Goal: Transaction & Acquisition: Purchase product/service

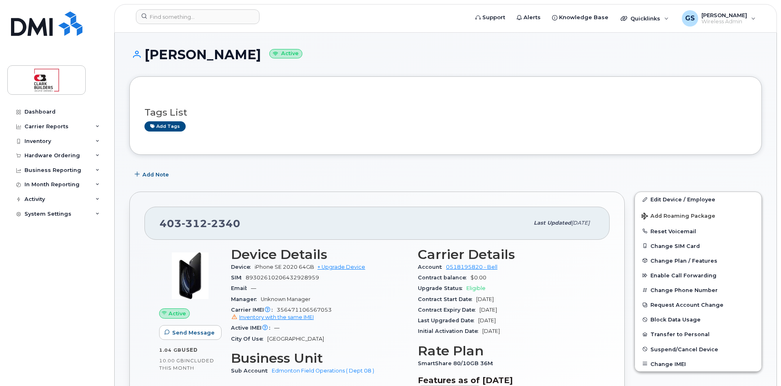
scroll to position [82, 0]
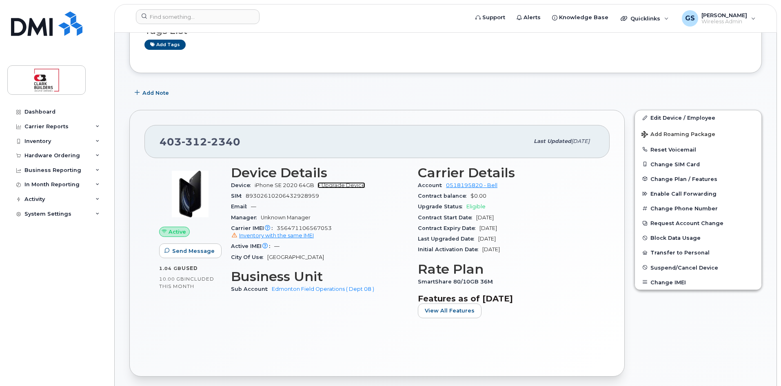
click at [337, 187] on link "+ Upgrade Device" at bounding box center [341, 185] width 48 height 6
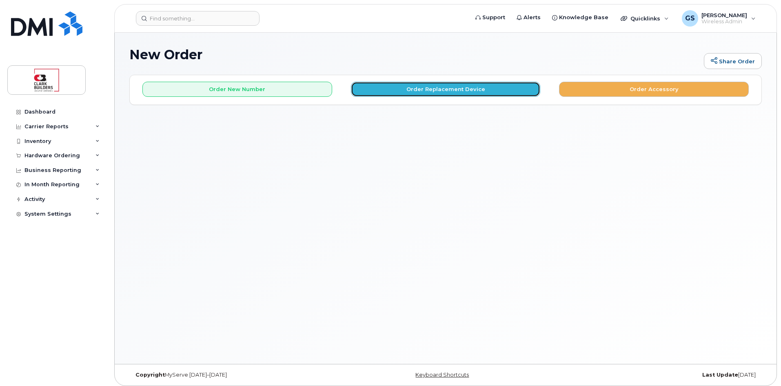
click at [424, 88] on button "Order Replacement Device" at bounding box center [446, 89] width 190 height 15
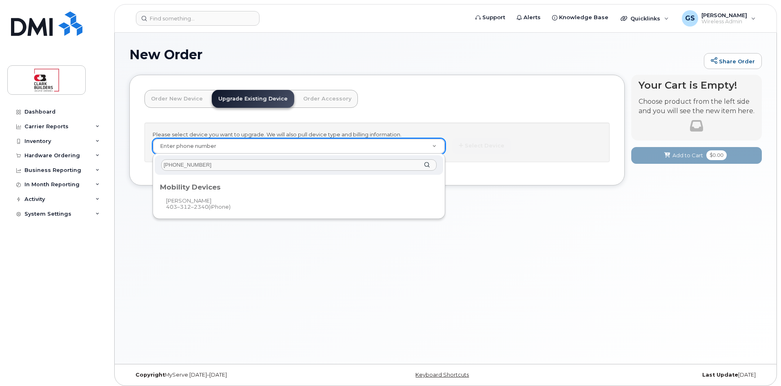
type input "403-312-2340"
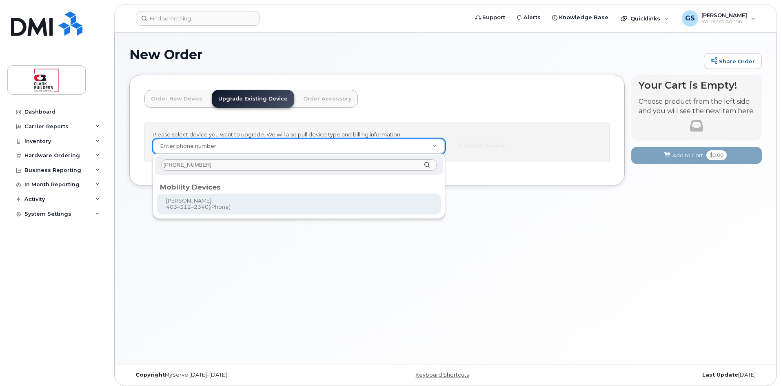
type input "204243"
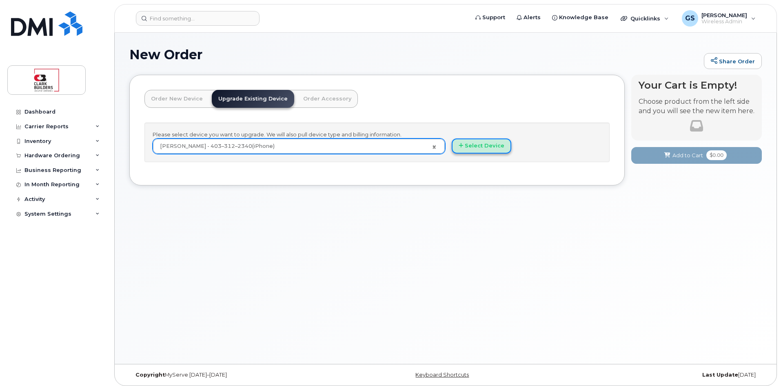
click at [475, 146] on button "Select Device" at bounding box center [482, 145] width 60 height 15
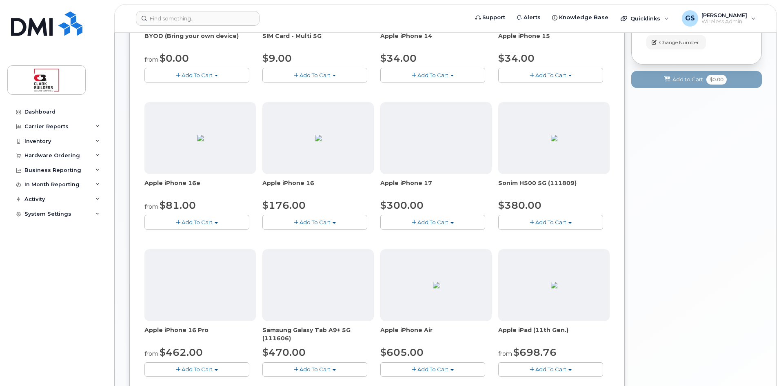
scroll to position [122, 0]
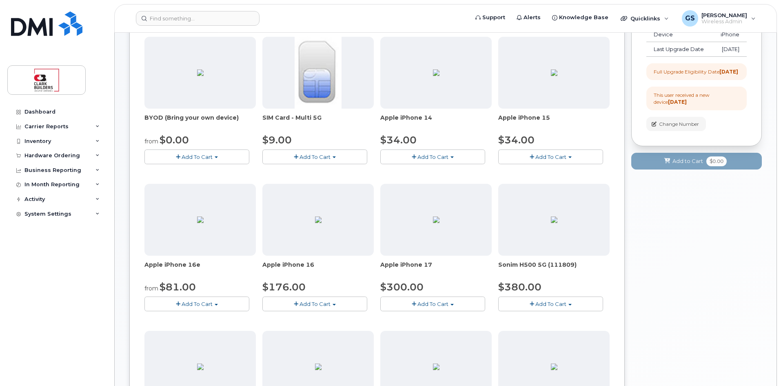
click at [552, 153] on span "Add To Cart" at bounding box center [550, 156] width 31 height 7
click at [543, 155] on span "Add To Cart" at bounding box center [550, 156] width 31 height 7
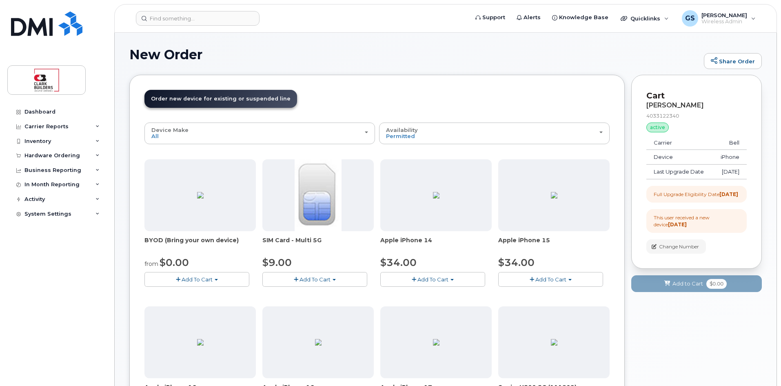
click at [551, 192] on img at bounding box center [554, 195] width 7 height 7
click at [544, 277] on span "Add To Cart" at bounding box center [550, 279] width 31 height 7
click at [539, 295] on span "Model Black 128 GB is available" at bounding box center [556, 294] width 85 height 7
click at [551, 279] on span "Add To Cart" at bounding box center [550, 279] width 31 height 7
click at [549, 306] on link "$34.00 - 3-year upgrade (128GB model)" at bounding box center [562, 304] width 124 height 10
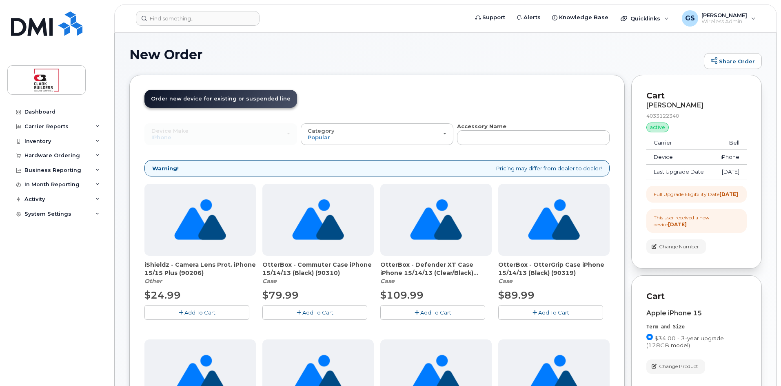
scroll to position [163, 0]
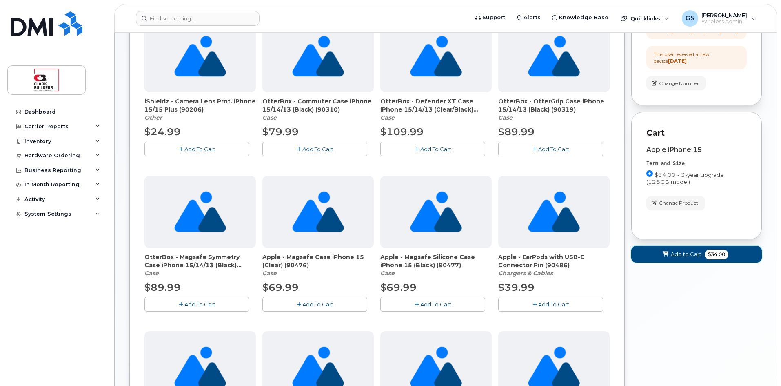
click at [685, 258] on span "Add to Cart" at bounding box center [686, 254] width 31 height 8
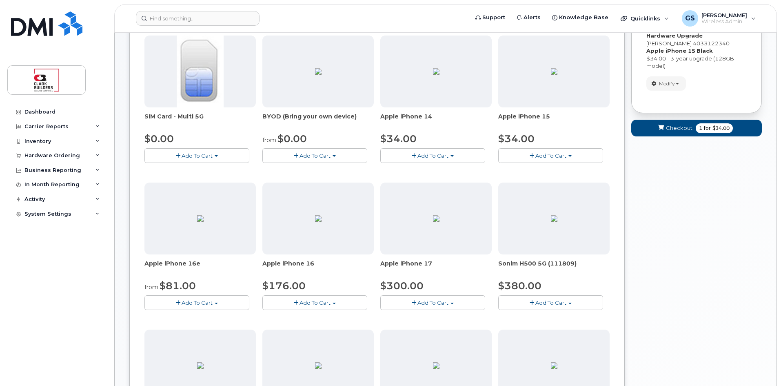
scroll to position [0, 0]
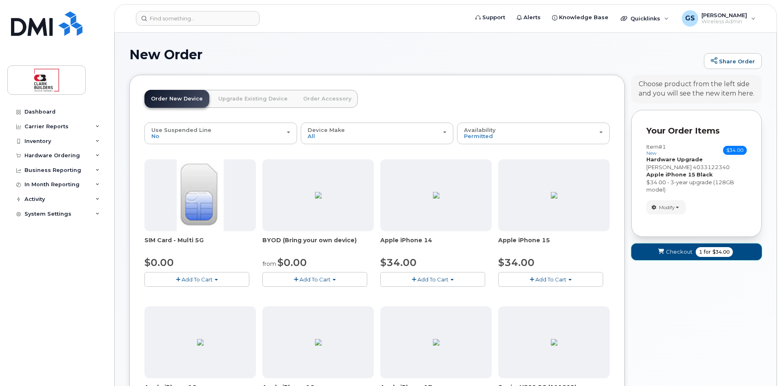
click at [685, 256] on button "Checkout 1 for $34.00" at bounding box center [696, 251] width 131 height 17
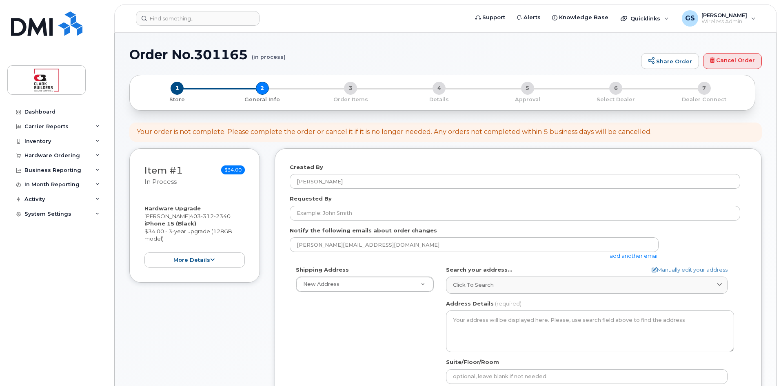
select select
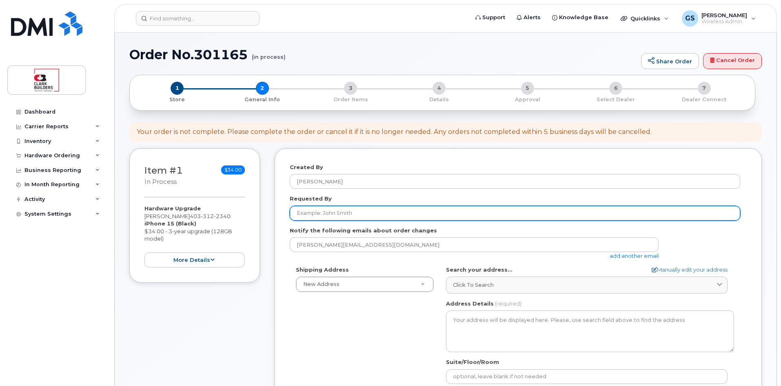
click at [340, 214] on input "Requested By" at bounding box center [515, 213] width 450 height 15
type input "[PERSON_NAME]"
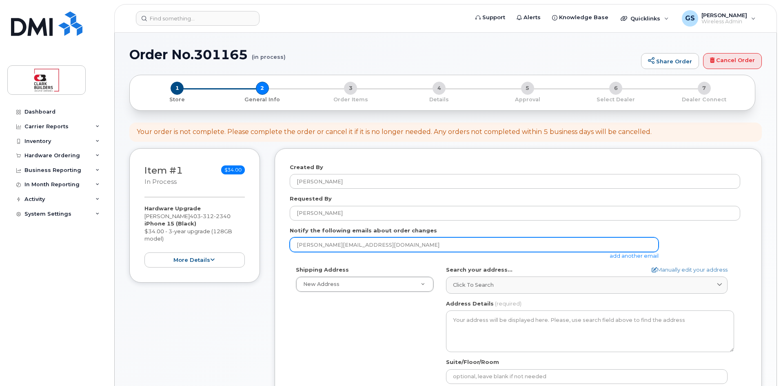
click at [346, 242] on input "greg.skirten@clarkbuilders.com" at bounding box center [474, 244] width 369 height 15
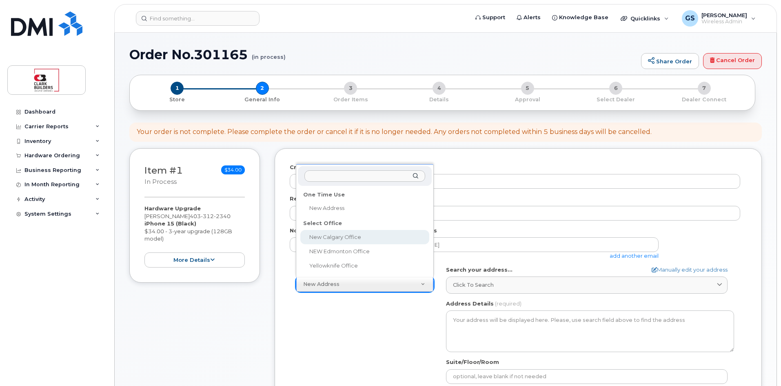
select select
type textarea "222, 4000 - 4 Street SE Calgary Alberta T2G2W3"
type input "[PERSON_NAME]"
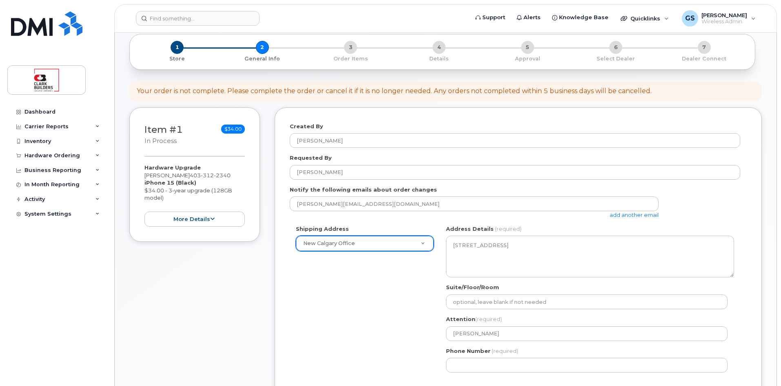
scroll to position [82, 0]
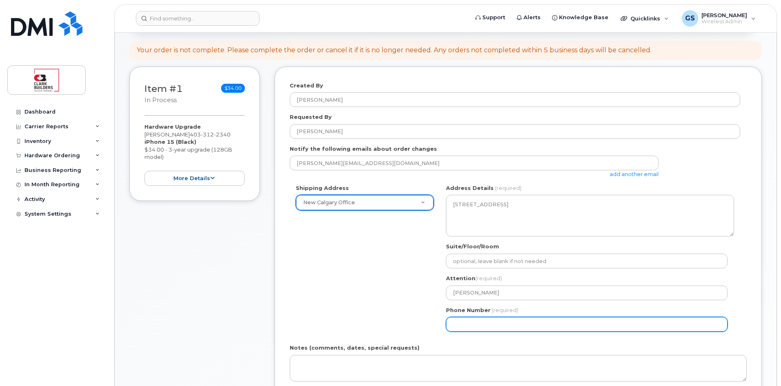
click at [492, 324] on input "Phone Number" at bounding box center [587, 324] width 282 height 15
type input "4032530565"
select select
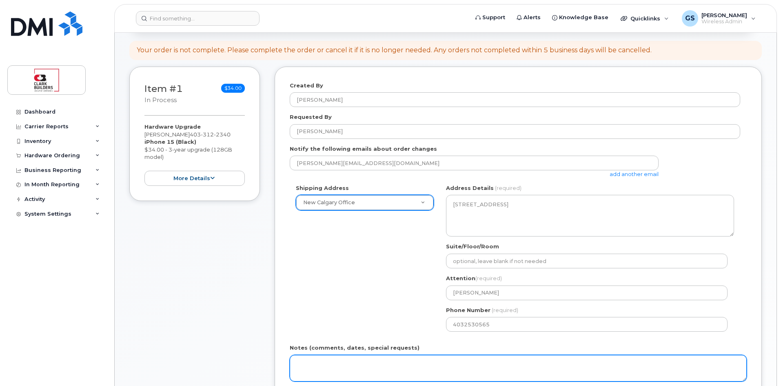
click at [301, 361] on textarea "Notes (comments, dates, special requests)" at bounding box center [518, 368] width 457 height 27
paste textarea "473573"
click at [346, 361] on textarea "INC473573" at bounding box center [518, 368] width 457 height 27
paste textarea "Good afternoon DMI Team, please process a standard iPhone Upgrade request for U…"
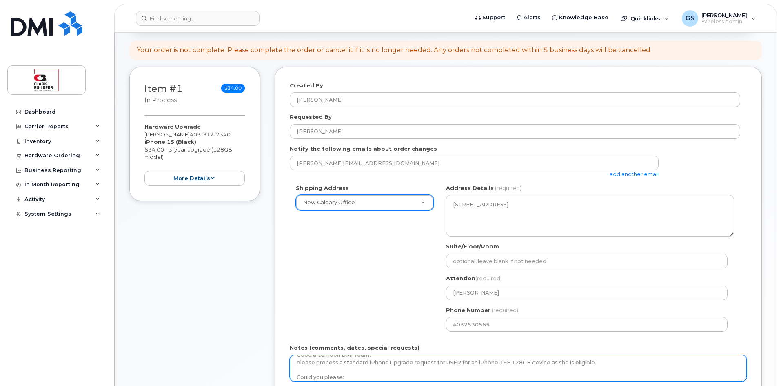
drag, startPoint x: 455, startPoint y: 374, endPoint x: 444, endPoint y: 362, distance: 15.6
click at [444, 362] on textarea "INC473573 Good afternoon DMI Team, please process a standard iPhone Upgrade req…" at bounding box center [518, 368] width 457 height 27
click at [463, 368] on textarea "INC473573 Good afternoon DMI Team, please process a standard iPhone Upgrade req…" at bounding box center [518, 368] width 457 height 27
drag, startPoint x: 456, startPoint y: 366, endPoint x: 441, endPoint y: 366, distance: 14.7
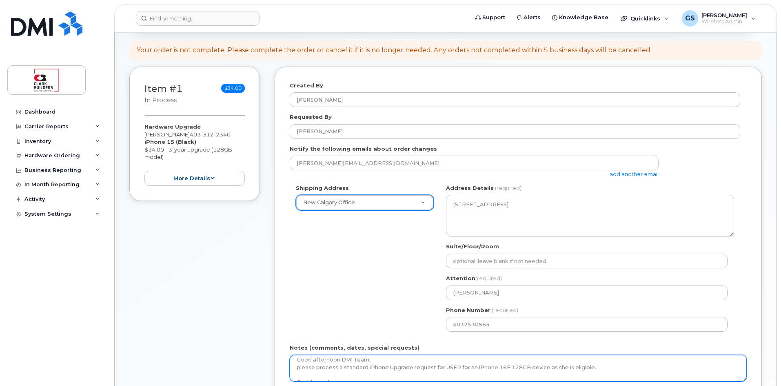
click at [441, 366] on textarea "INC473573 Good afternoon DMI Team, please process a standard iPhone Upgrade req…" at bounding box center [518, 368] width 457 height 27
click at [526, 366] on textarea "INC473573 Good afternoon DMI Team, please process a standard iPhone Upgrade req…" at bounding box center [518, 368] width 457 height 27
click at [573, 368] on textarea "INC473573 Good afternoon DMI Team, please process a standard iPhone Upgrade req…" at bounding box center [518, 368] width 457 height 27
click at [623, 372] on textarea "INC473573 Good afternoon DMI Team, please process a standard iPhone Upgrade req…" at bounding box center [518, 368] width 457 height 27
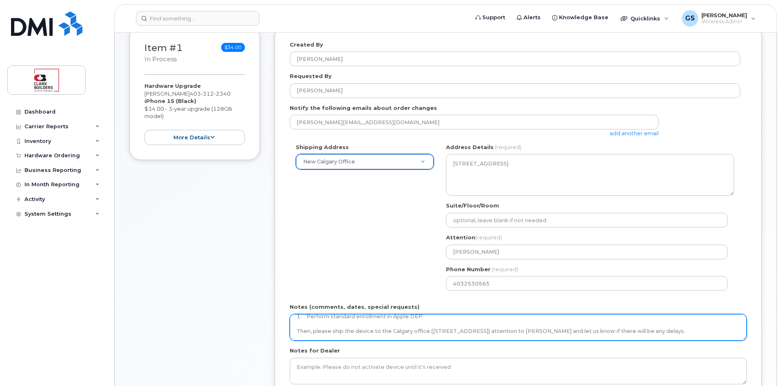
scroll to position [204, 0]
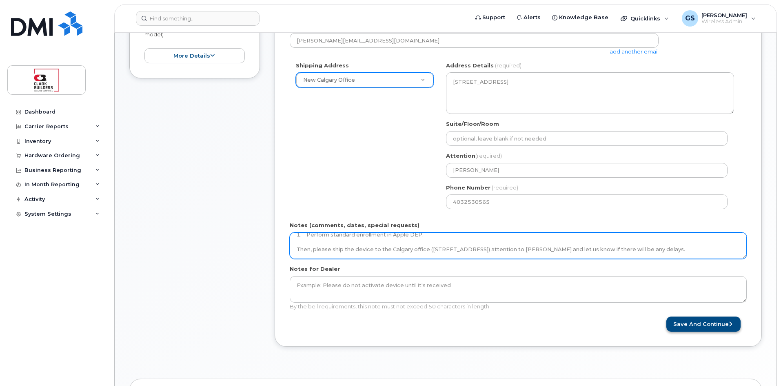
type textarea "INC473573 Good afternoon DMI Team, please process a standard iPhone Upgrade req…"
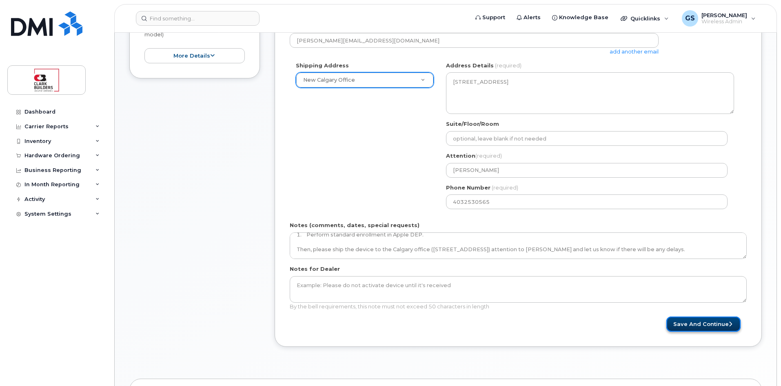
click at [694, 328] on button "Save and Continue" at bounding box center [703, 323] width 74 height 15
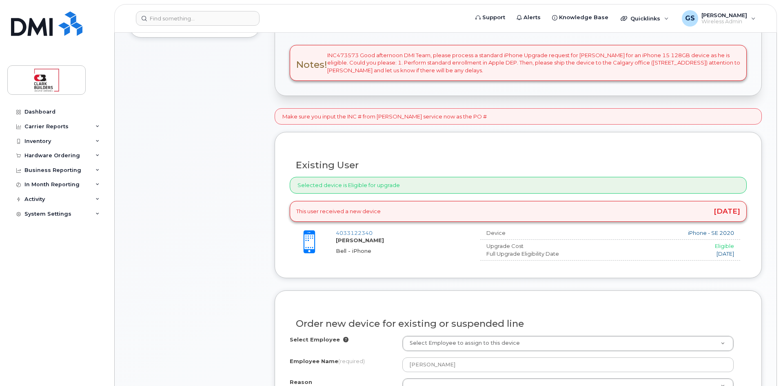
scroll to position [286, 0]
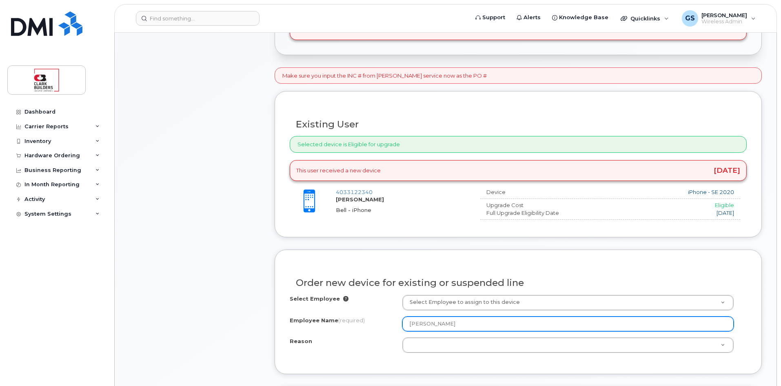
click at [481, 321] on input "[PERSON_NAME]" at bounding box center [567, 323] width 331 height 15
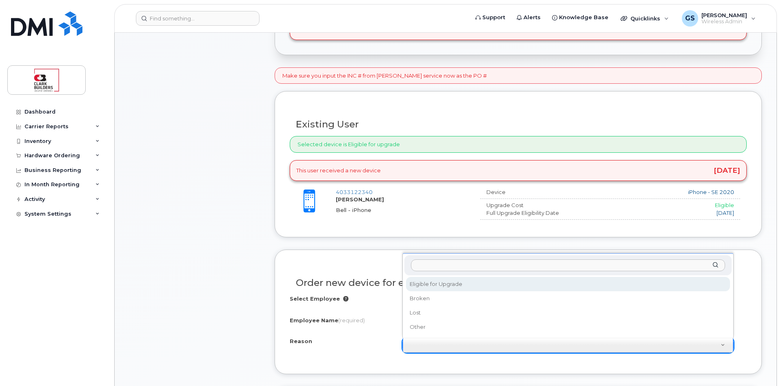
select select "eligible_for_upgrade"
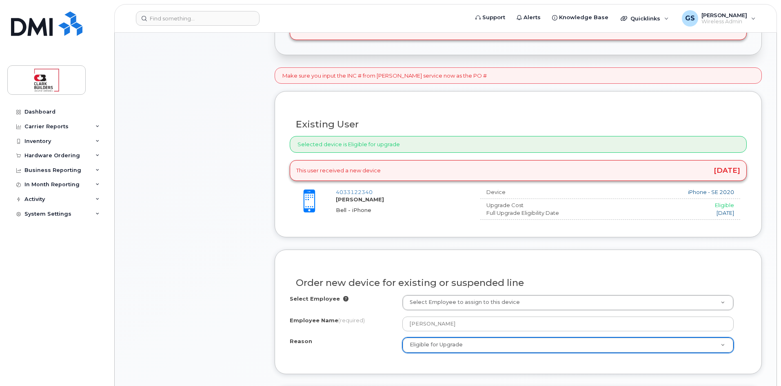
click at [375, 334] on div "Select Employee Select Employee to assign to this device Employee Name (require…" at bounding box center [518, 324] width 457 height 58
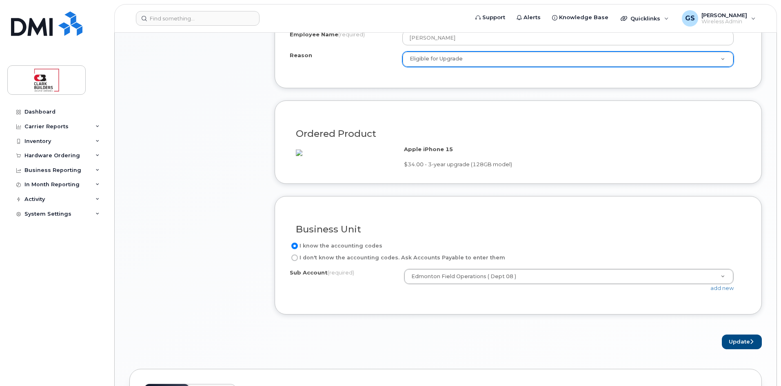
scroll to position [653, 0]
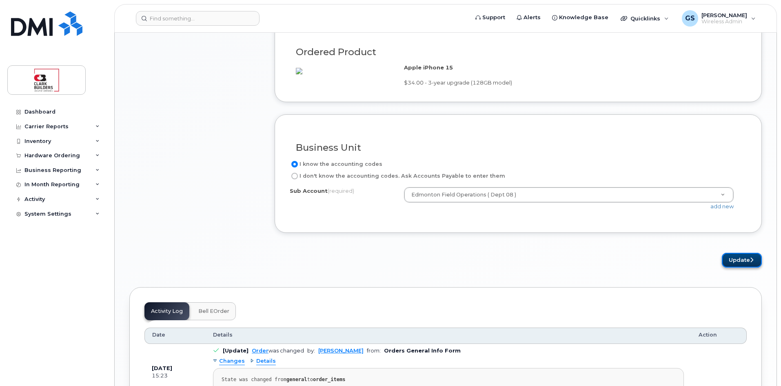
click at [736, 268] on button "Update" at bounding box center [742, 260] width 40 height 15
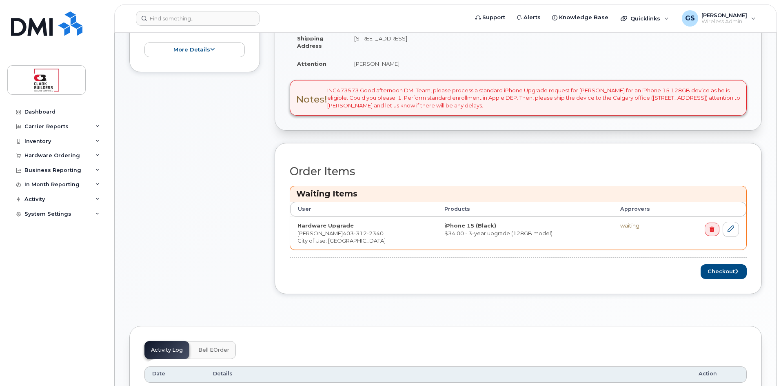
scroll to position [286, 0]
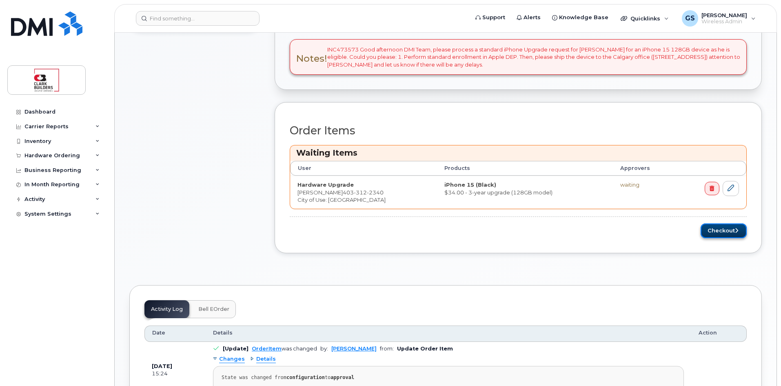
click at [722, 231] on button "Checkout" at bounding box center [724, 230] width 46 height 15
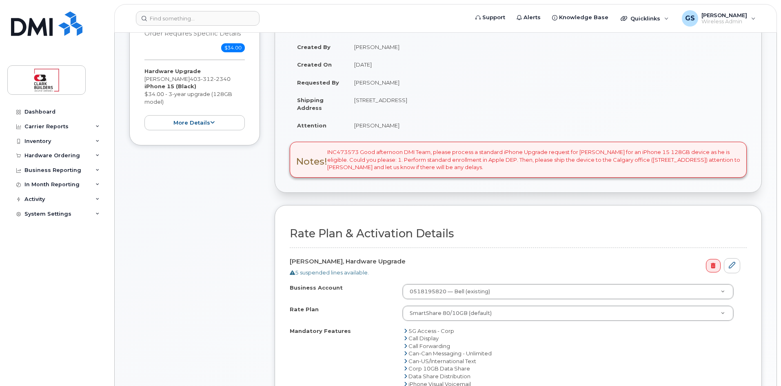
scroll to position [286, 0]
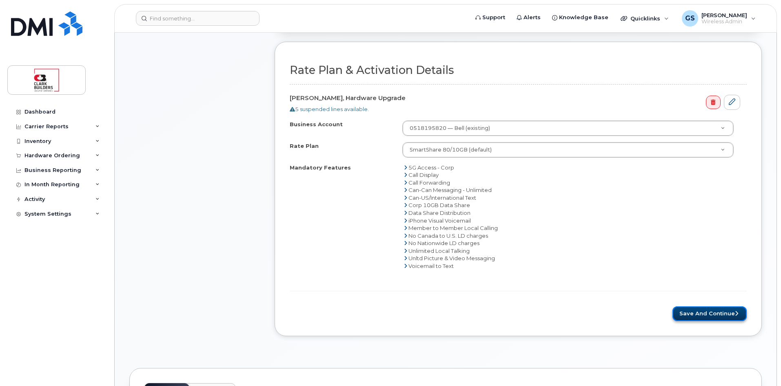
click at [700, 318] on button "Save and Continue" at bounding box center [709, 313] width 74 height 15
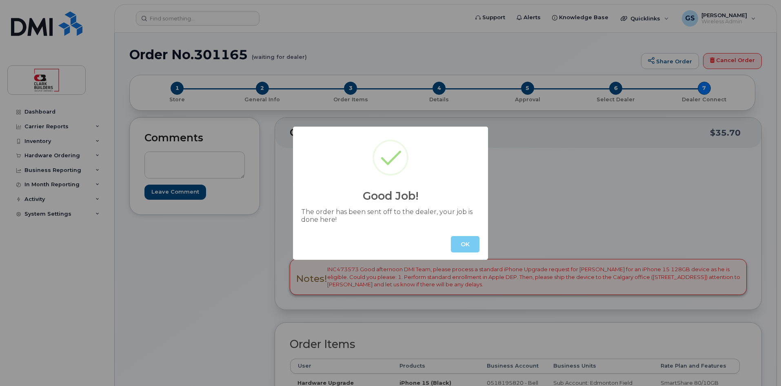
click at [468, 248] on button "OK" at bounding box center [465, 244] width 29 height 16
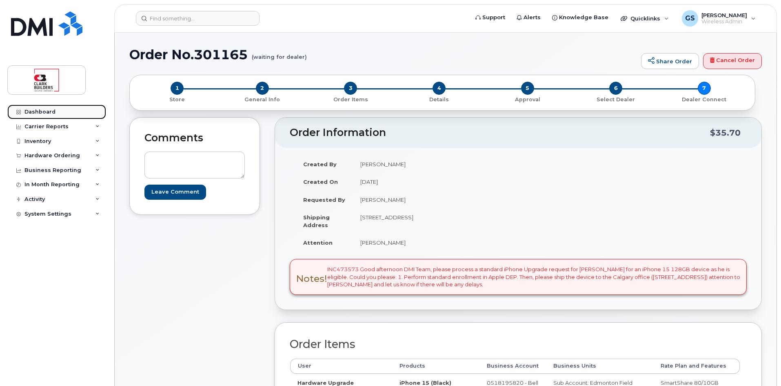
click at [44, 108] on link "Dashboard" at bounding box center [56, 111] width 99 height 15
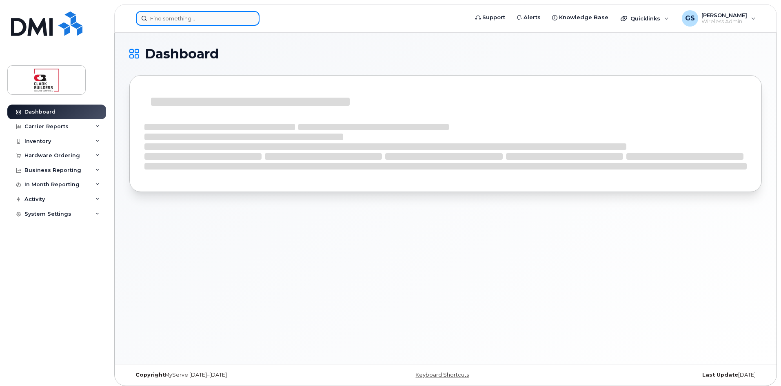
click at [195, 21] on input at bounding box center [198, 18] width 124 height 15
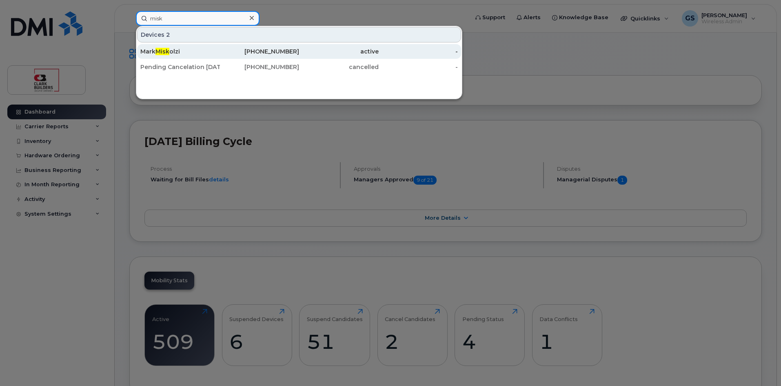
type input "misk"
click at [263, 53] on div "403-312-2340" at bounding box center [260, 51] width 80 height 8
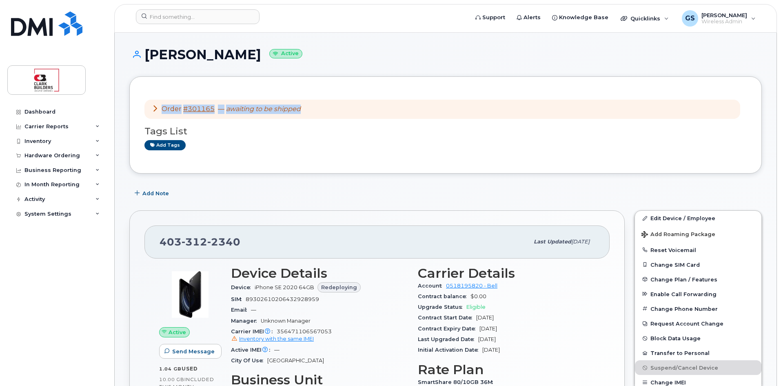
drag, startPoint x: 320, startPoint y: 110, endPoint x: 143, endPoint y: 106, distance: 177.5
click at [143, 106] on div "Order #301165 — awaiting to be shipped Tags List Add tags" at bounding box center [445, 124] width 632 height 97
copy div "Order #301165 — awaiting to be shipped"
click at [176, 14] on input at bounding box center [198, 16] width 124 height 15
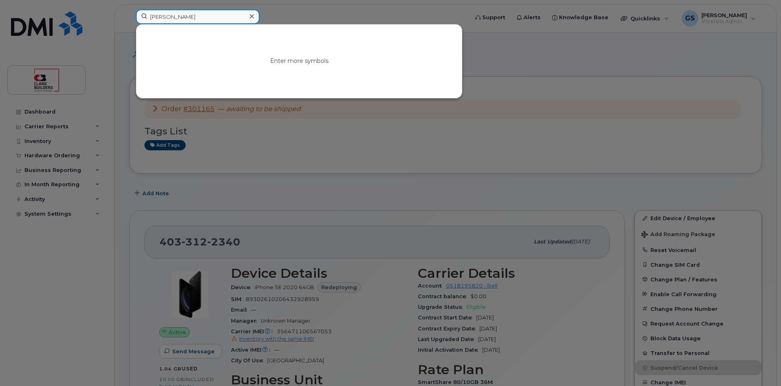
type input "nolan"
drag, startPoint x: 175, startPoint y: 18, endPoint x: 139, endPoint y: 13, distance: 36.5
click at [139, 13] on input "nolan" at bounding box center [198, 16] width 124 height 15
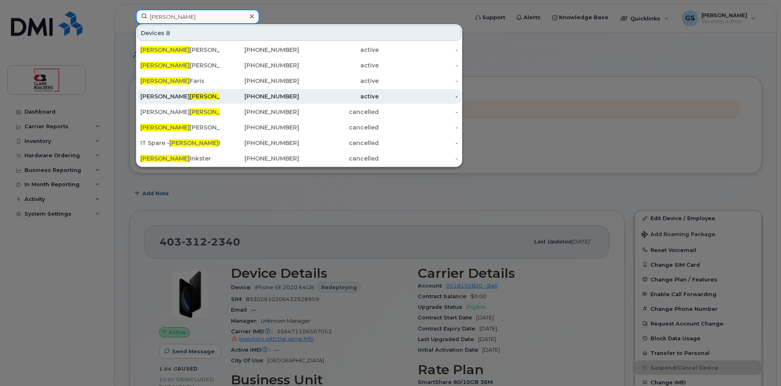
type input "kelly"
click at [146, 96] on div "Nolan Kelly" at bounding box center [180, 96] width 80 height 8
